Goal: Transaction & Acquisition: Subscribe to service/newsletter

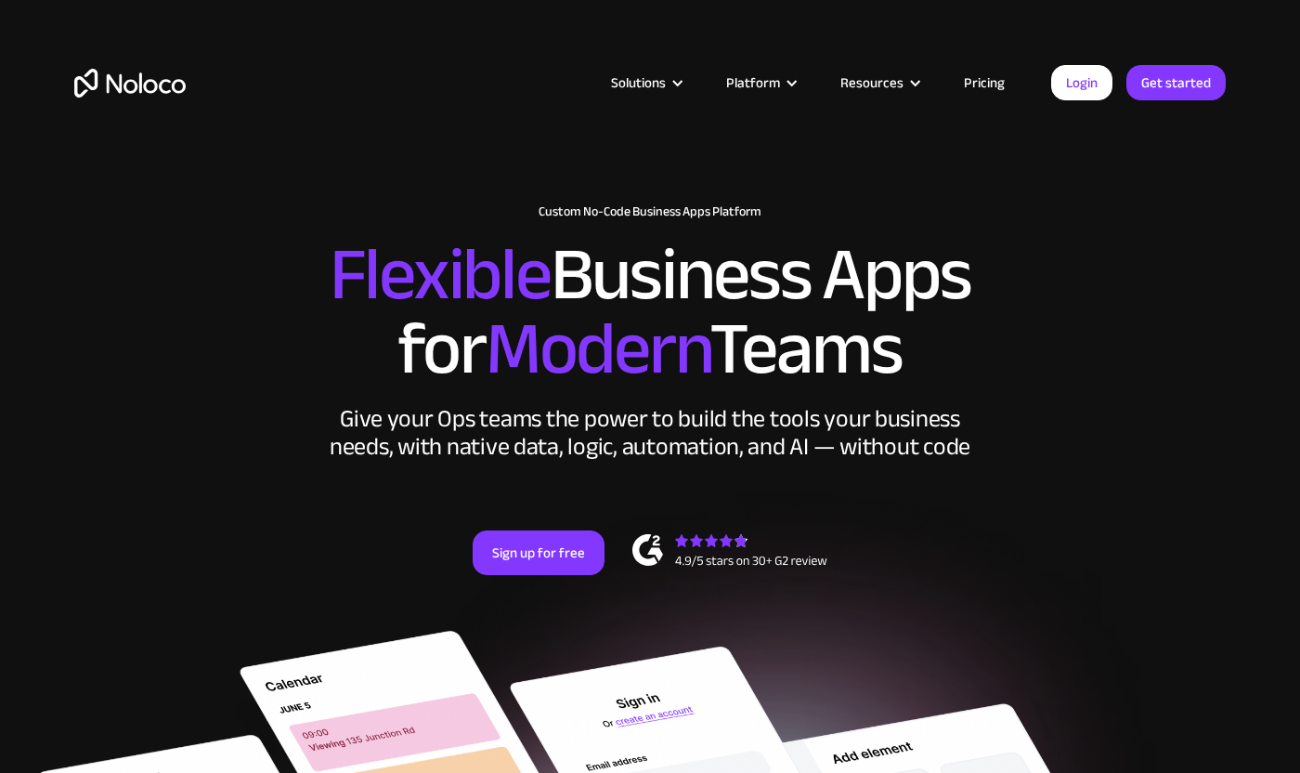
click at [994, 86] on link "Pricing" at bounding box center [984, 83] width 87 height 24
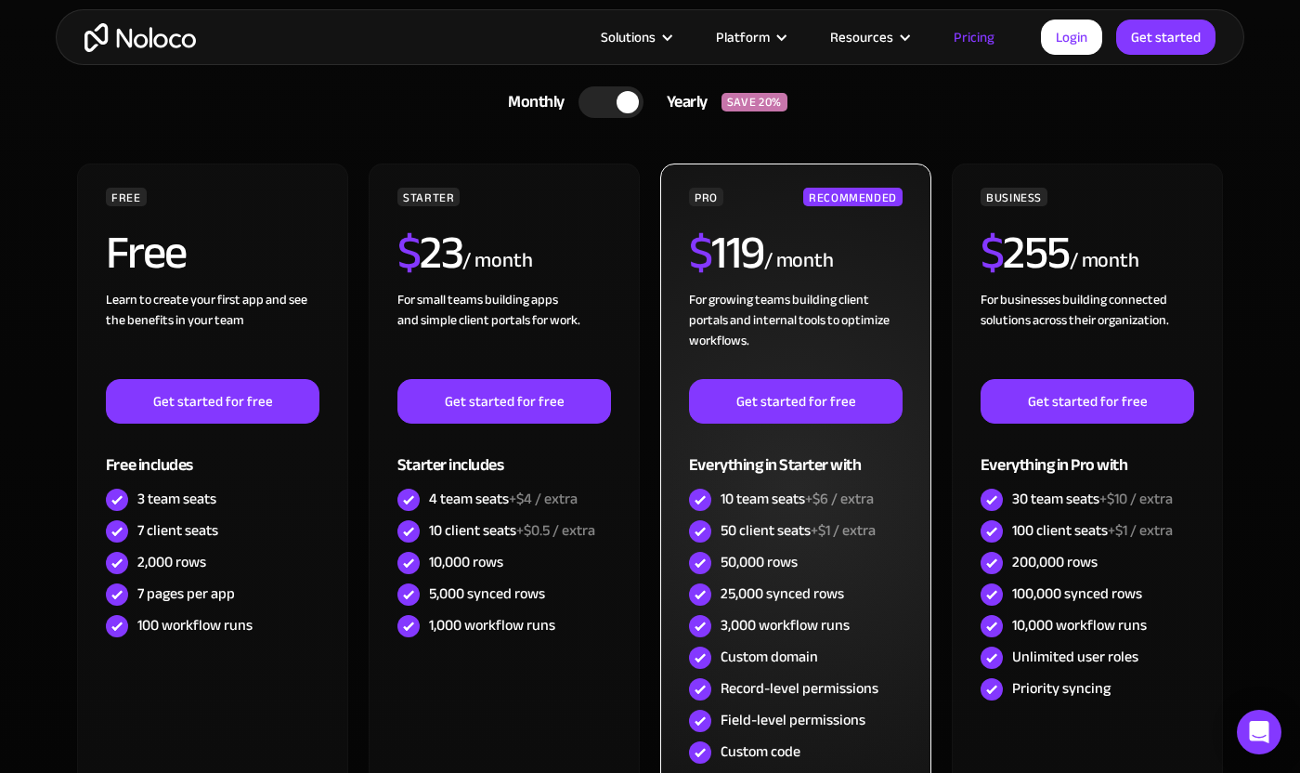
scroll to position [566, 0]
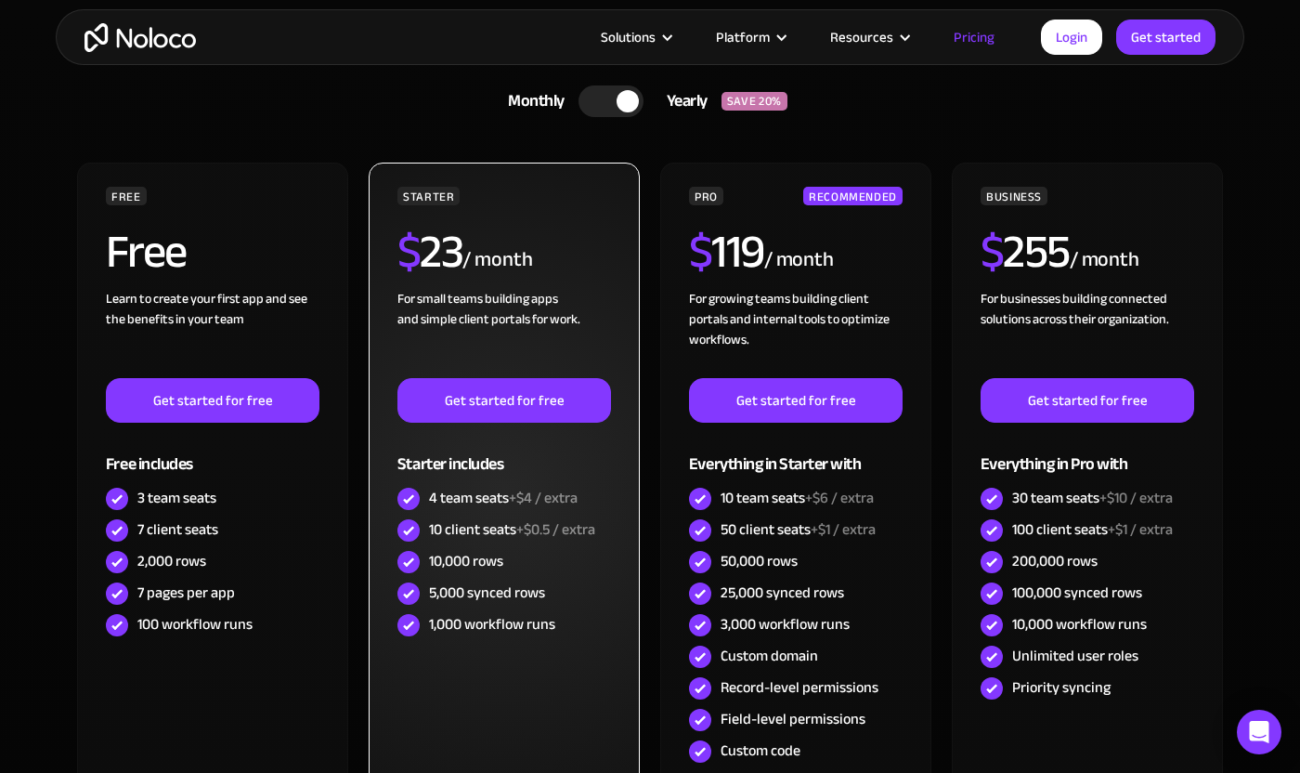
drag, startPoint x: 512, startPoint y: 499, endPoint x: 423, endPoint y: 499, distance: 89.1
click at [423, 499] on div "4 team seats +$4 / extra" at bounding box center [504, 499] width 214 height 32
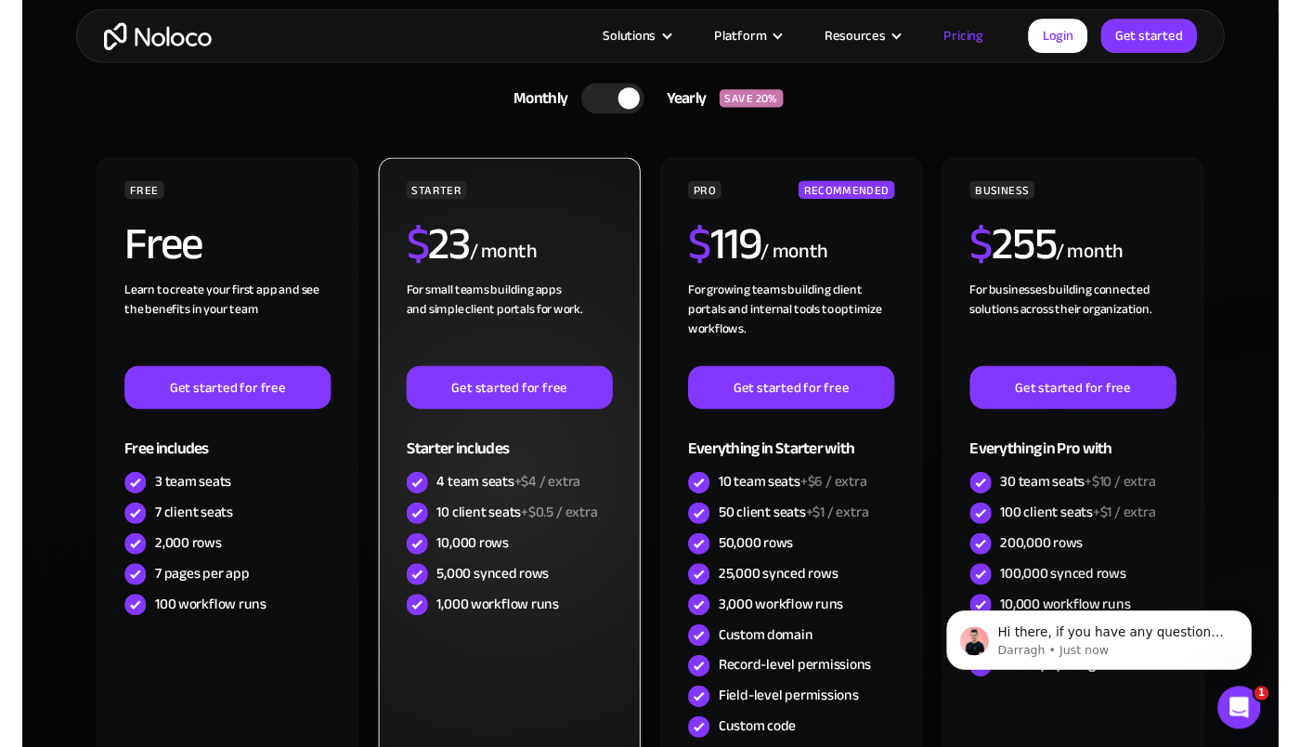
scroll to position [550, 0]
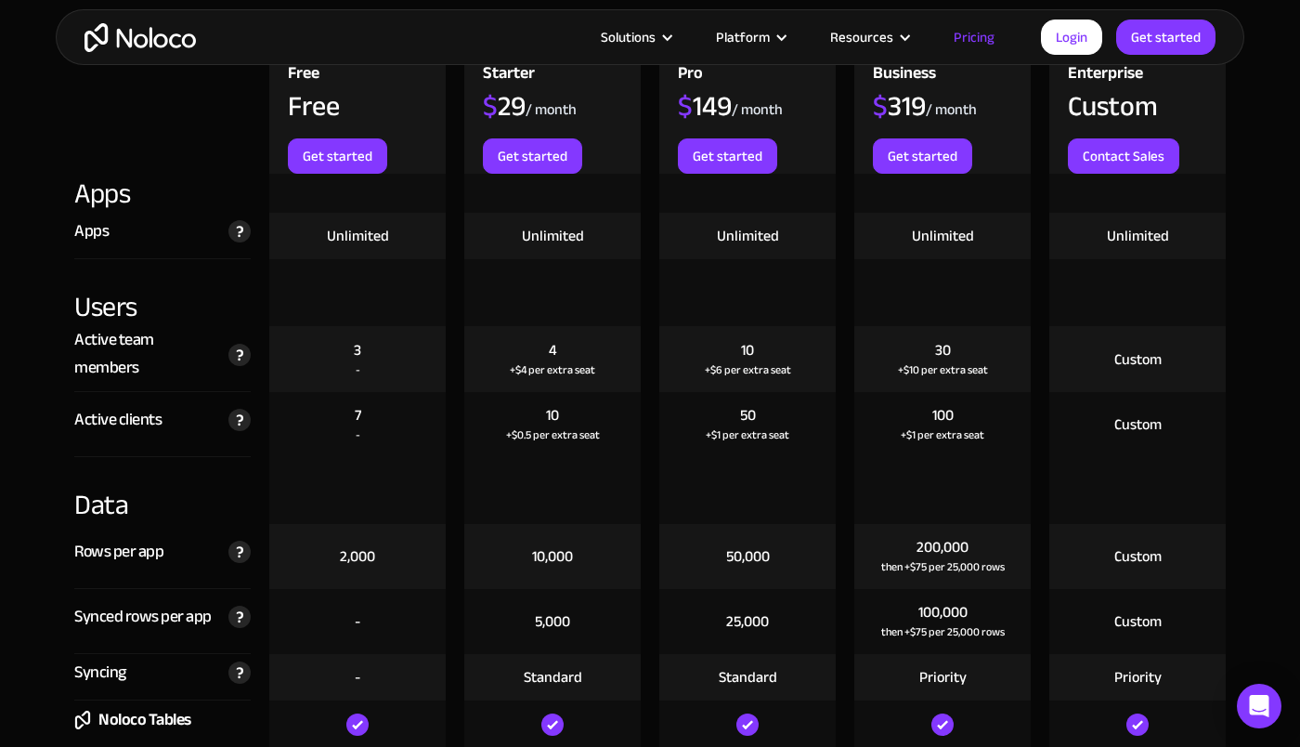
scroll to position [2232, 0]
